Goal: Use online tool/utility: Utilize a website feature to perform a specific function

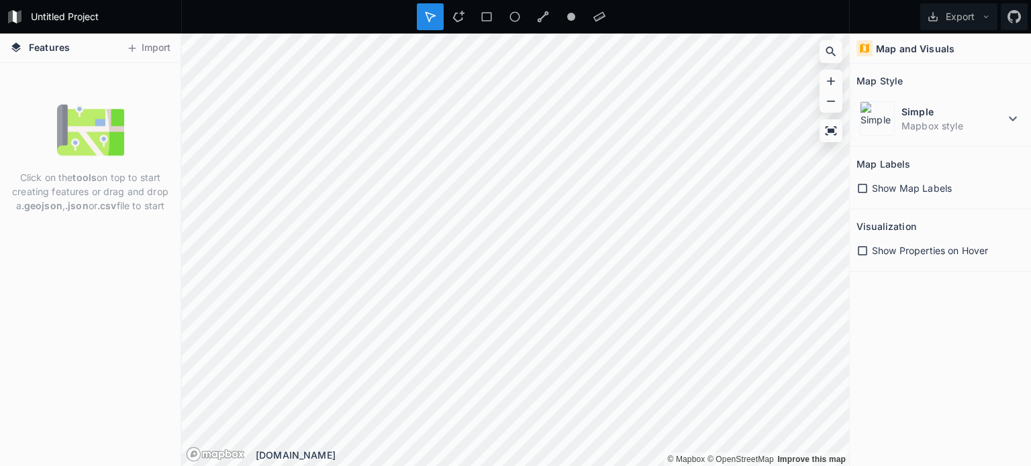
click at [872, 187] on span "Show Map Labels" at bounding box center [912, 188] width 80 height 14
click at [960, 123] on dd "Mapbox style" at bounding box center [952, 126] width 103 height 14
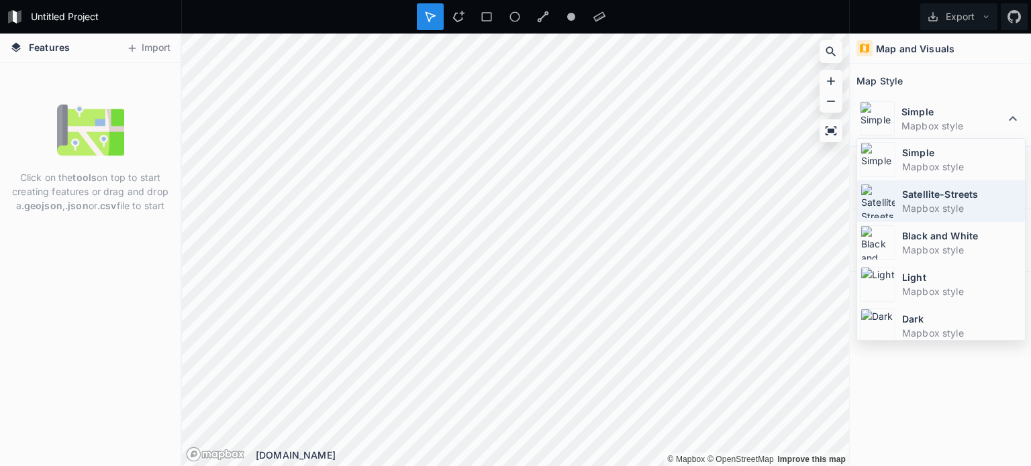
click at [949, 211] on dd "Mapbox style" at bounding box center [961, 208] width 119 height 14
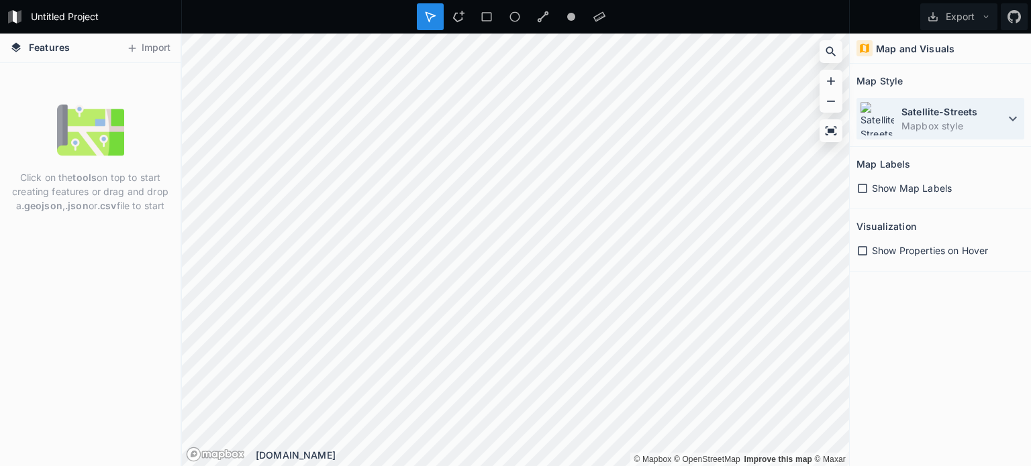
click at [945, 116] on dt "Satellite-Streets" at bounding box center [952, 112] width 103 height 14
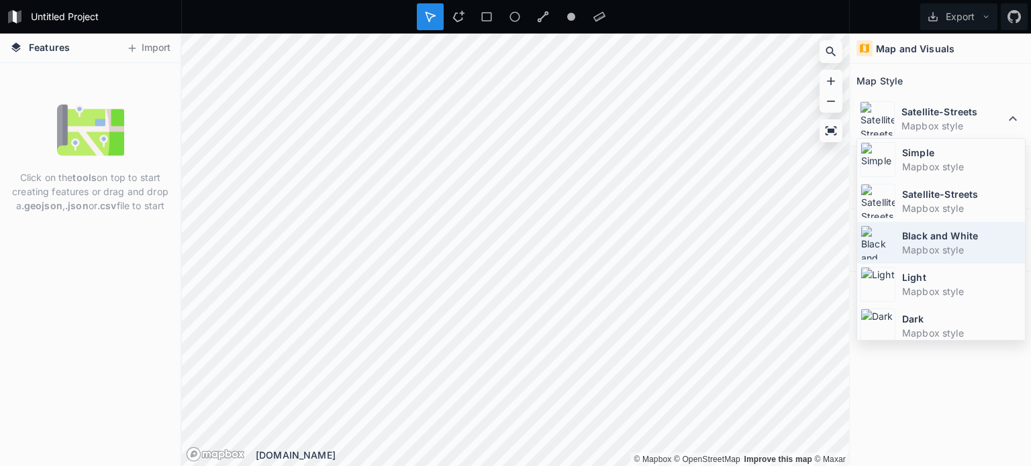
scroll to position [88, 0]
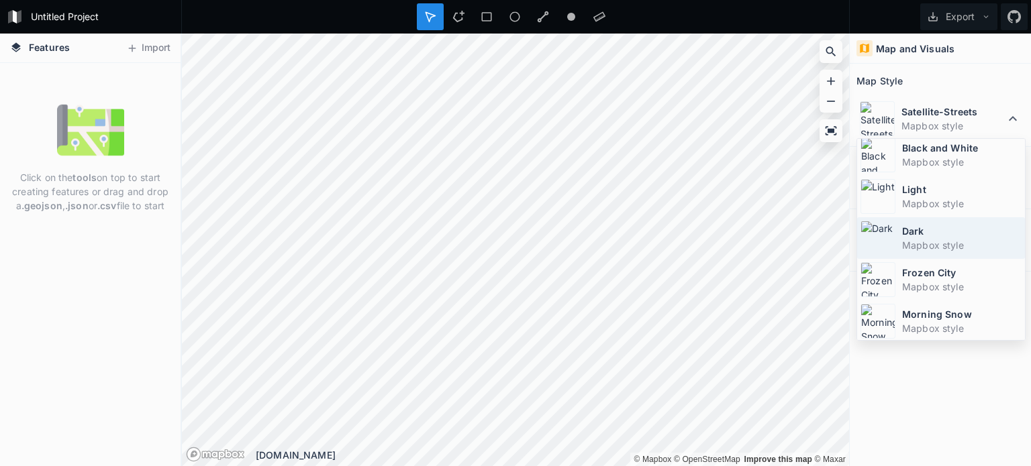
click at [954, 242] on dd "Mapbox style" at bounding box center [961, 245] width 119 height 14
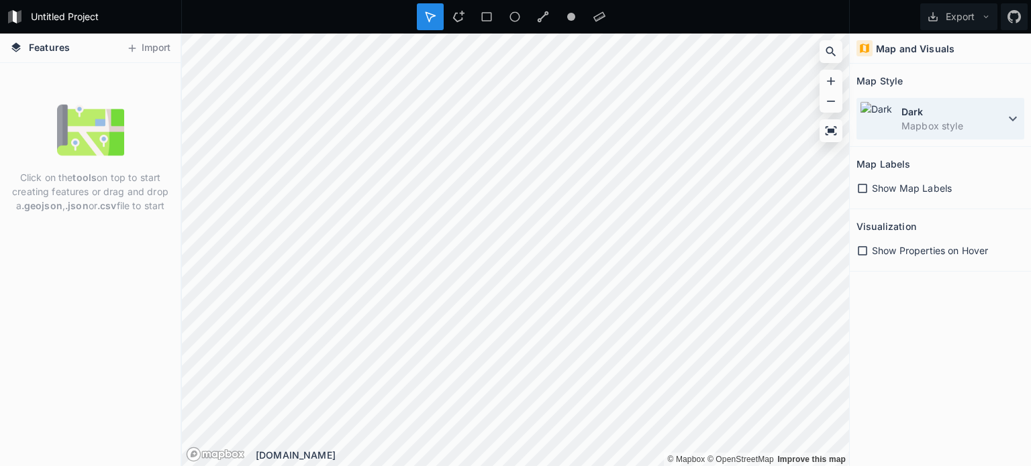
click at [1007, 112] on icon at bounding box center [1012, 119] width 16 height 16
